Goal: Transaction & Acquisition: Purchase product/service

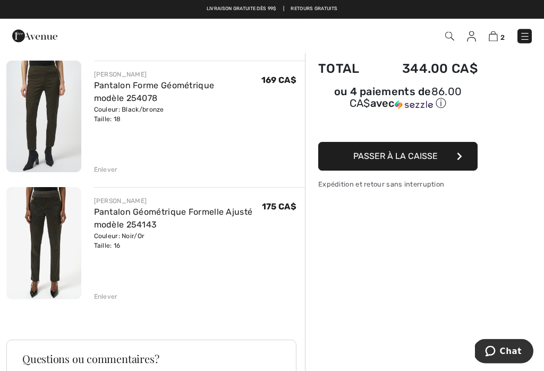
scroll to position [91, 0]
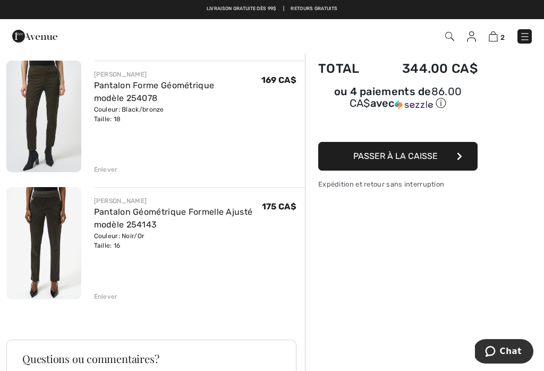
click at [45, 264] on img at bounding box center [43, 243] width 75 height 112
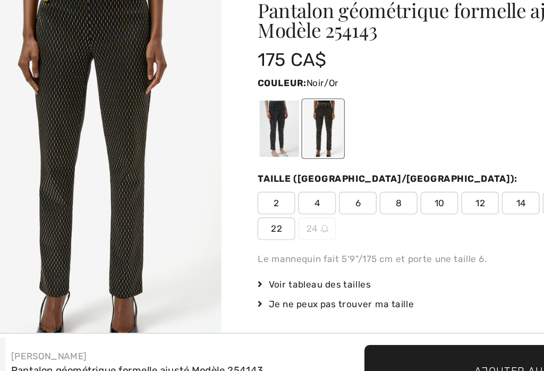
click at [217, 154] on div at bounding box center [231, 174] width 28 height 40
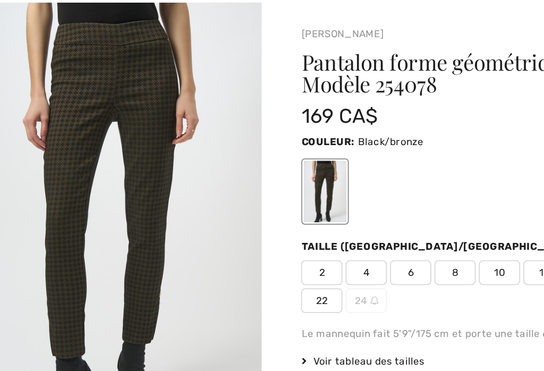
checkbox input "true"
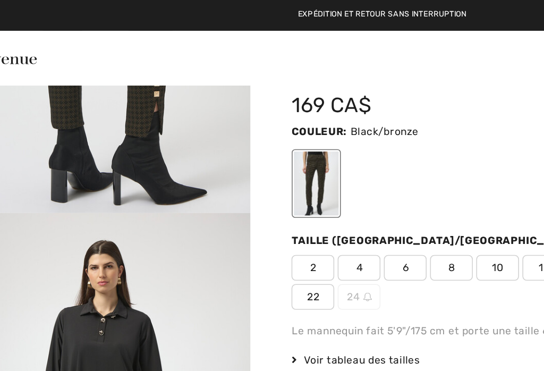
scroll to position [759, 0]
